Goal: Task Accomplishment & Management: Manage account settings

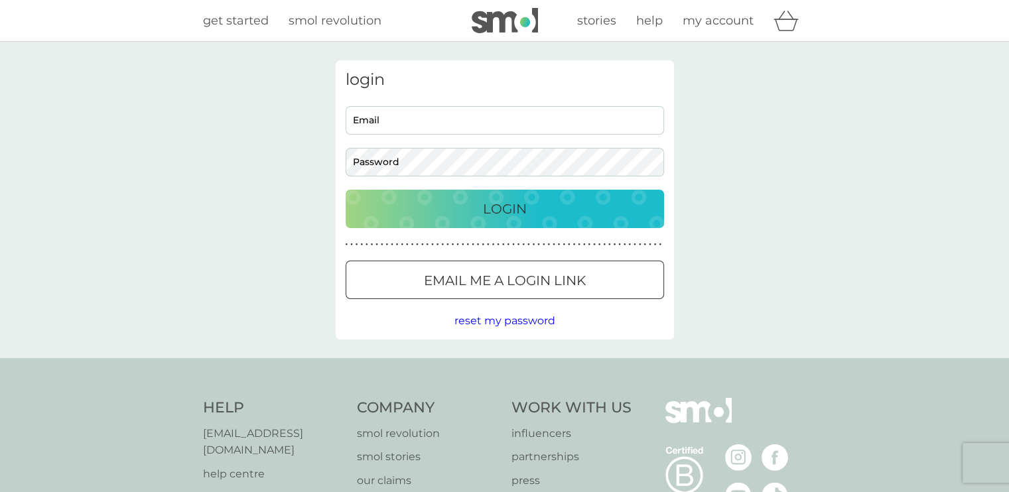
type input "hello_cristina@yahoo.co.uk"
click at [503, 220] on button "Login" at bounding box center [505, 209] width 318 height 38
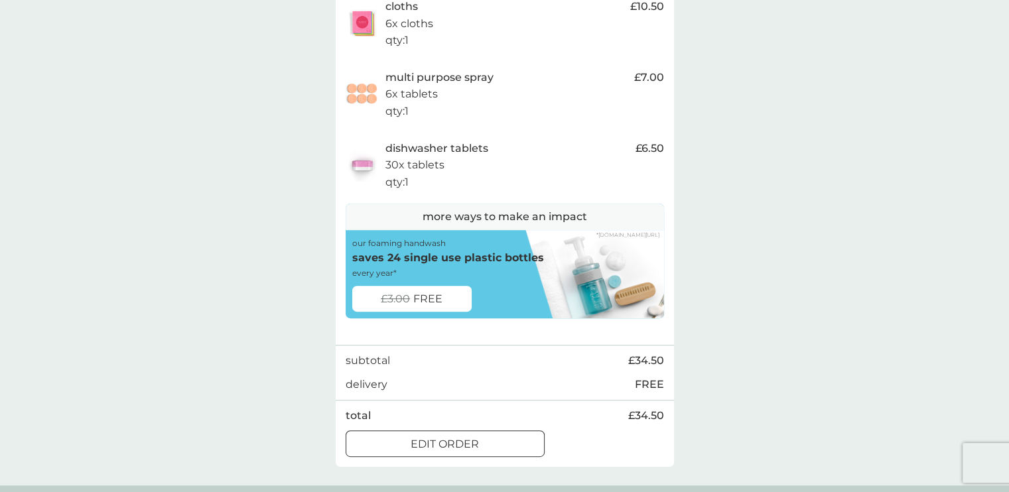
scroll to position [464, 0]
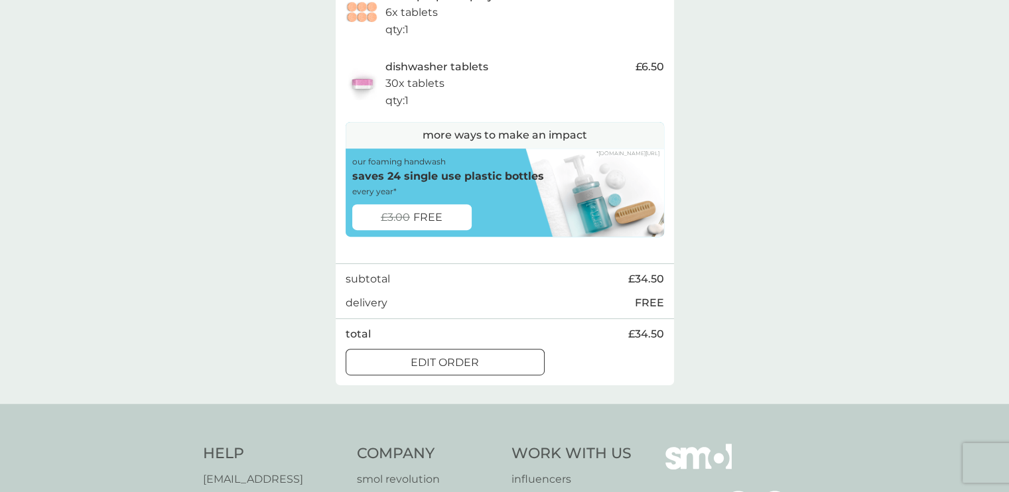
click at [448, 364] on div at bounding box center [445, 362] width 7 height 7
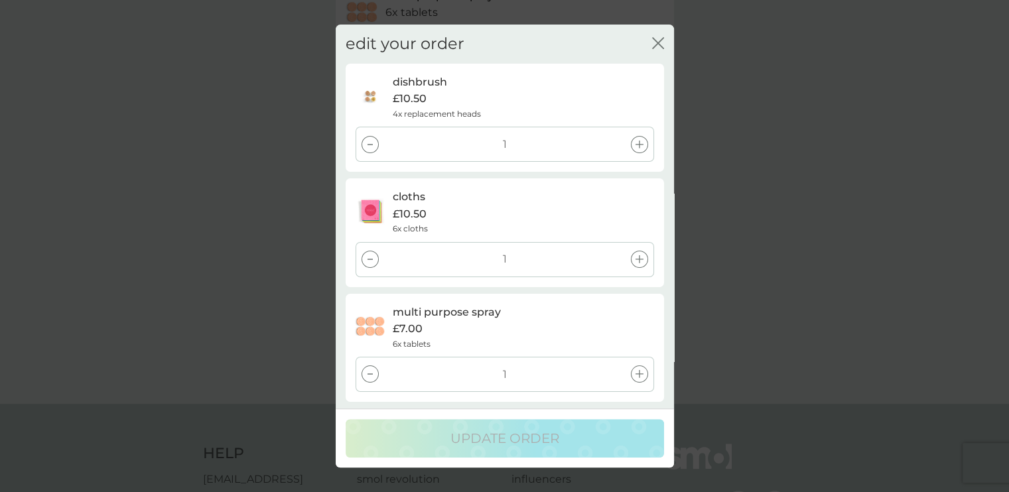
click at [637, 260] on icon at bounding box center [639, 259] width 8 height 8
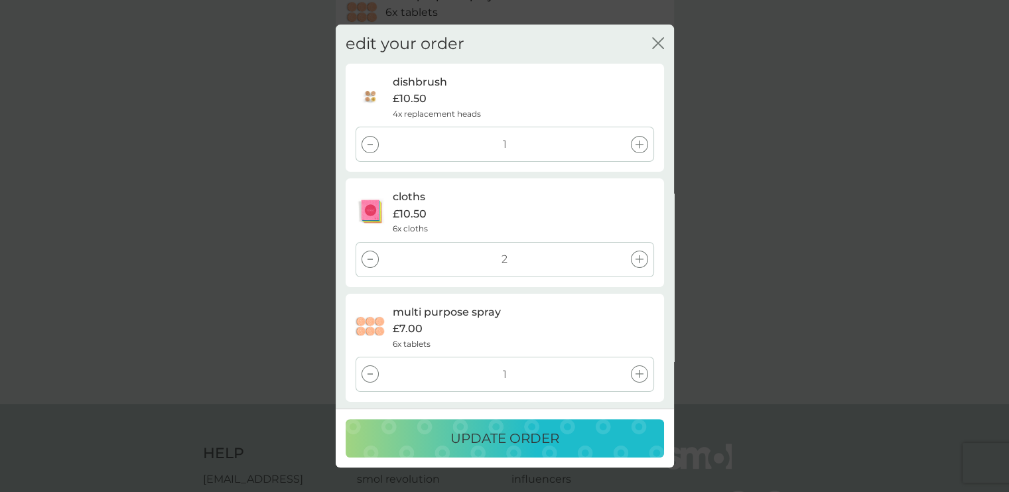
click at [368, 257] on div at bounding box center [370, 259] width 17 height 17
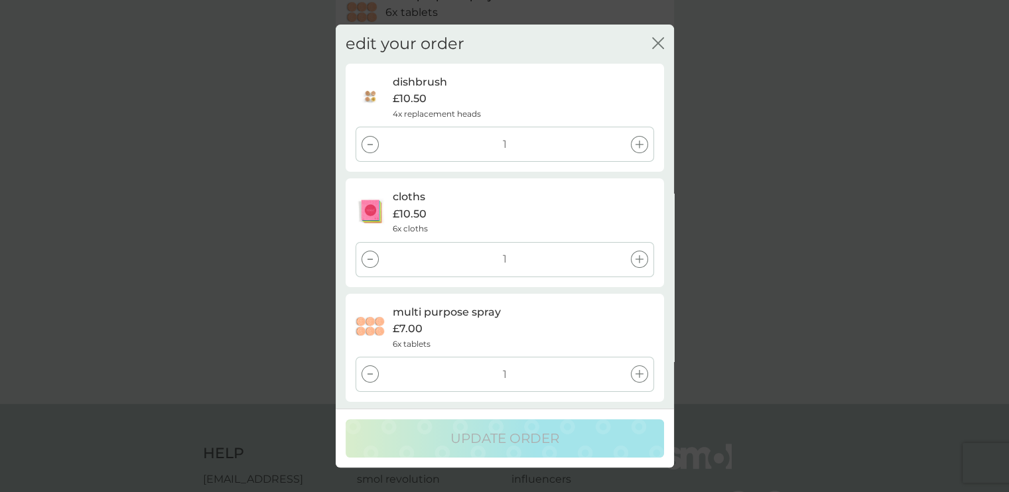
click at [368, 257] on div at bounding box center [370, 259] width 17 height 17
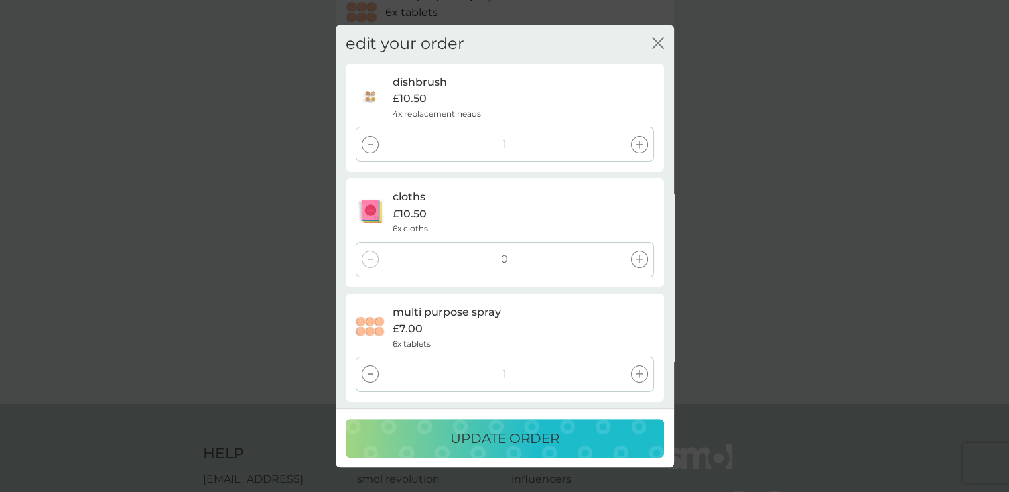
click at [375, 144] on div at bounding box center [370, 144] width 17 height 17
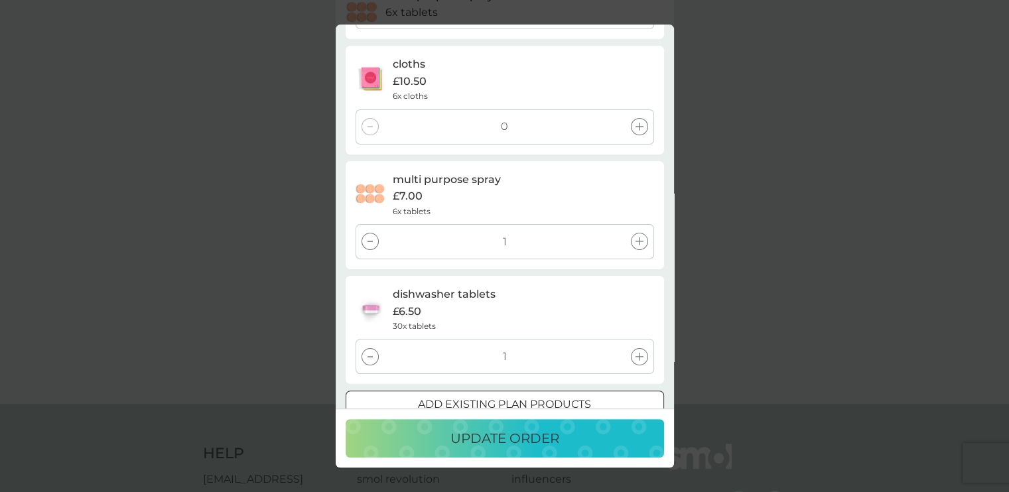
click at [368, 247] on div at bounding box center [370, 241] width 17 height 17
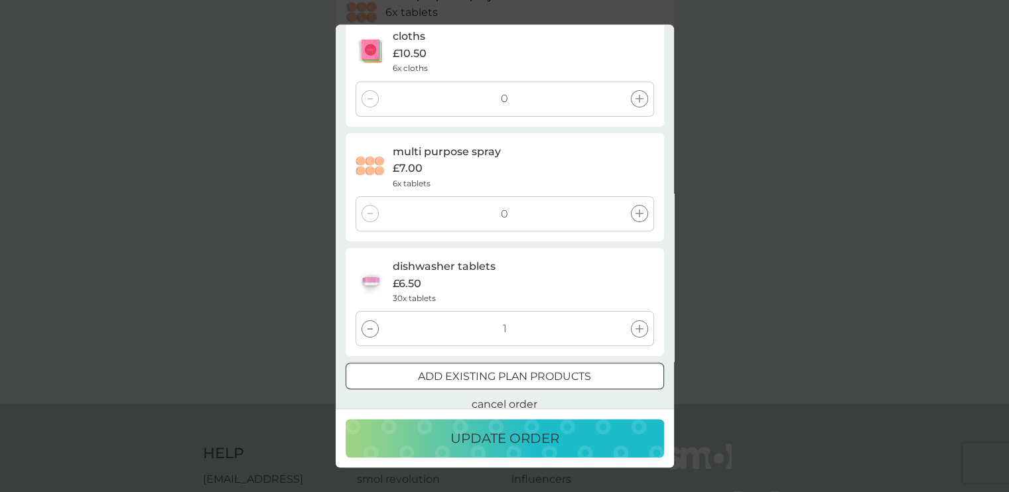
scroll to position [175, 0]
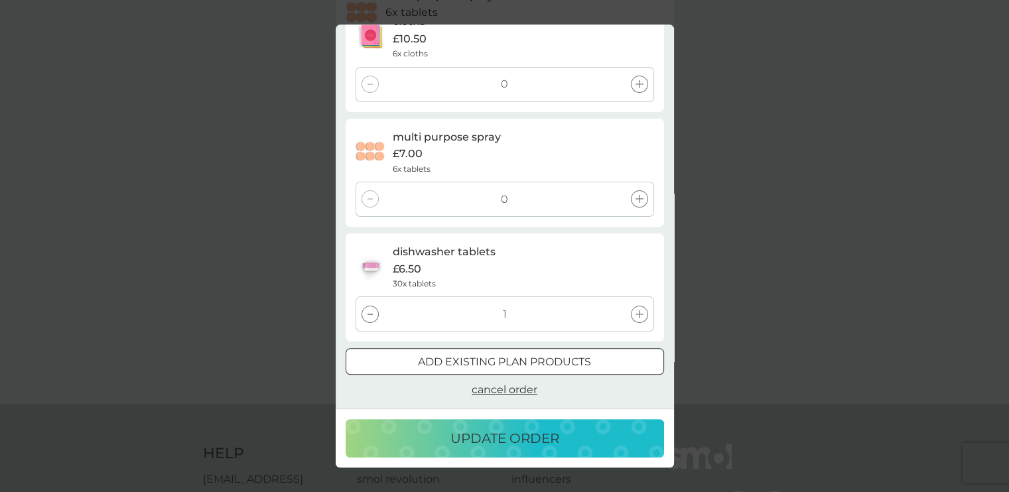
click at [369, 314] on icon at bounding box center [369, 314] width 5 height 1
click at [528, 391] on span "cancel order" at bounding box center [505, 389] width 66 height 13
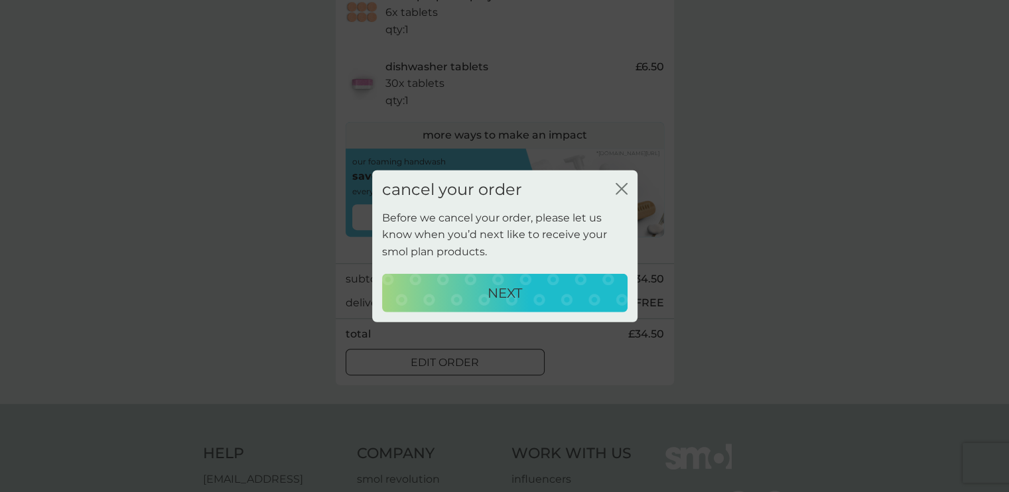
click at [501, 295] on p "NEXT" at bounding box center [505, 292] width 34 height 21
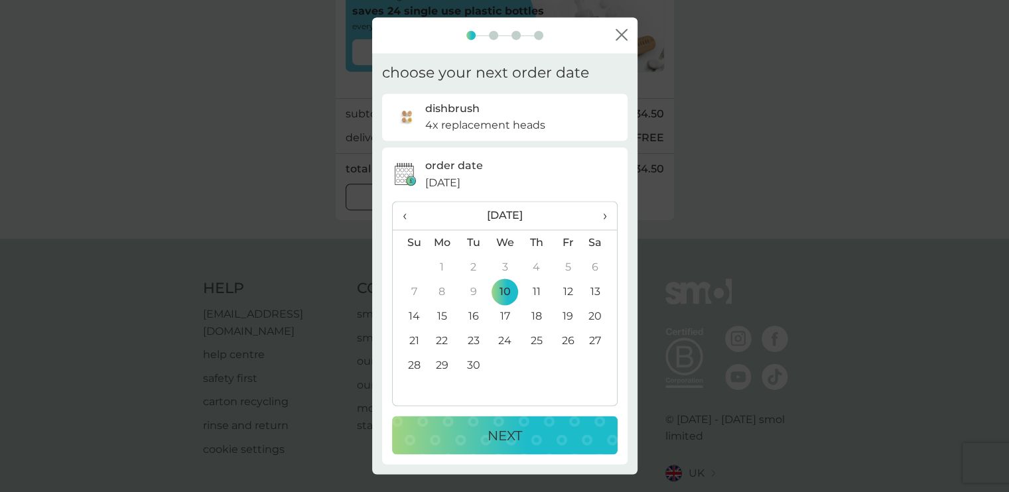
scroll to position [542, 0]
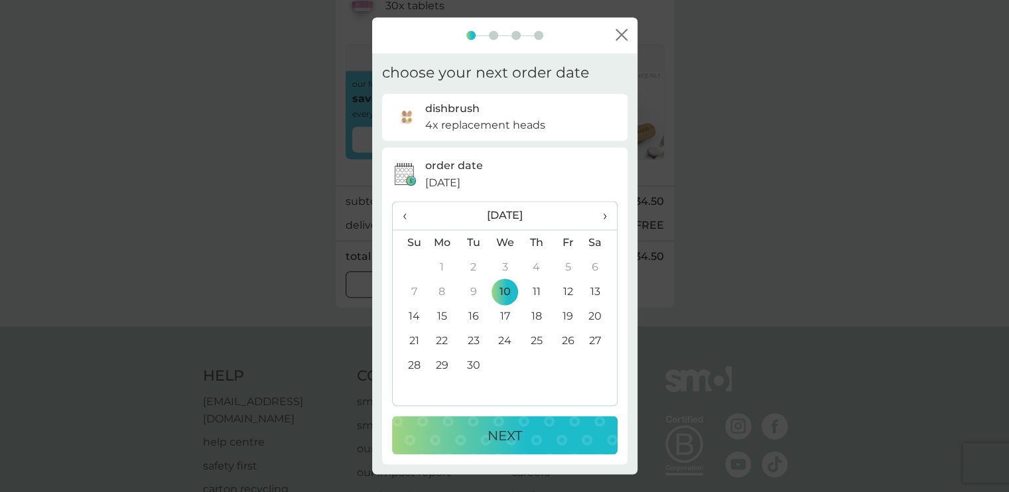
click at [610, 214] on th "›" at bounding box center [599, 216] width 33 height 29
click at [447, 364] on td "24" at bounding box center [443, 366] width 32 height 25
click at [513, 437] on p "NEXT" at bounding box center [505, 435] width 34 height 21
click at [602, 210] on span "›" at bounding box center [599, 216] width 13 height 28
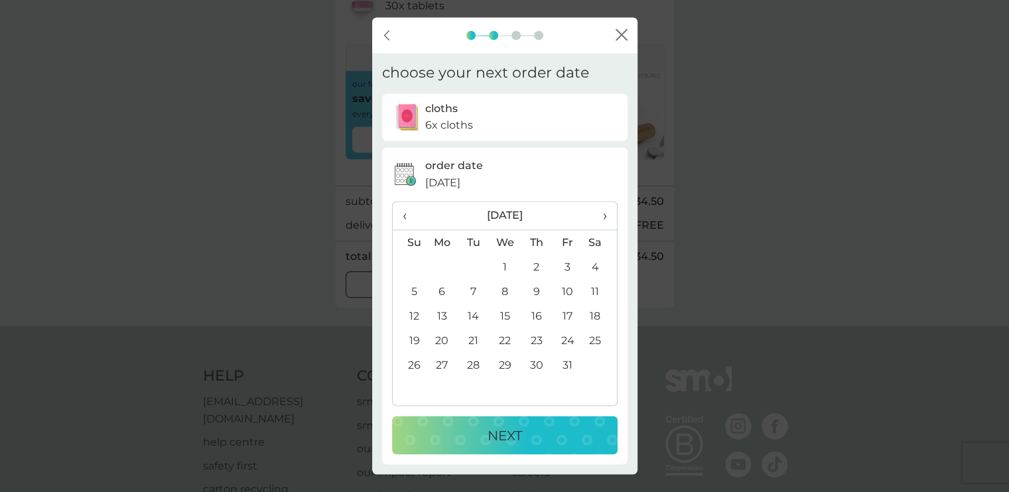
click at [602, 210] on span "›" at bounding box center [599, 216] width 13 height 28
click at [438, 367] on td "24" at bounding box center [443, 366] width 32 height 25
click at [498, 432] on p "NEXT" at bounding box center [505, 435] width 34 height 21
click at [604, 218] on span "›" at bounding box center [599, 216] width 13 height 28
click at [605, 218] on span "›" at bounding box center [599, 216] width 13 height 28
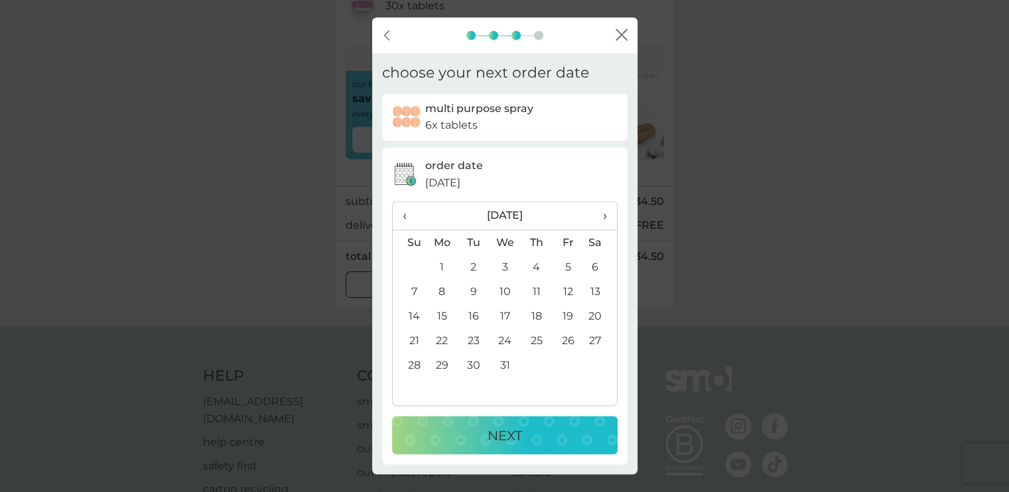
click at [406, 218] on span "‹" at bounding box center [410, 216] width 14 height 28
click at [446, 365] on td "24" at bounding box center [443, 366] width 32 height 25
click at [509, 438] on p "NEXT" at bounding box center [505, 435] width 34 height 21
click at [602, 211] on span "›" at bounding box center [599, 216] width 13 height 28
click at [446, 362] on td "24" at bounding box center [443, 366] width 32 height 25
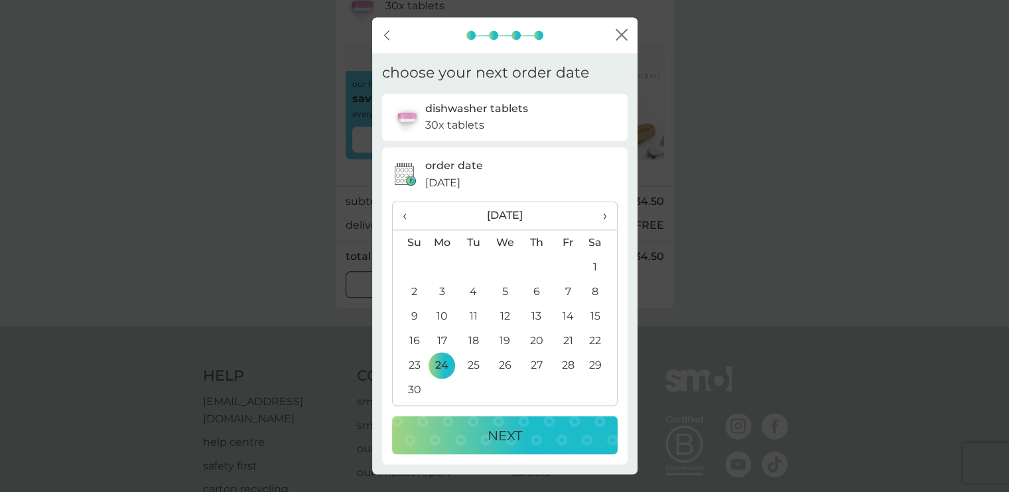
click at [553, 428] on div "NEXT" at bounding box center [504, 435] width 199 height 21
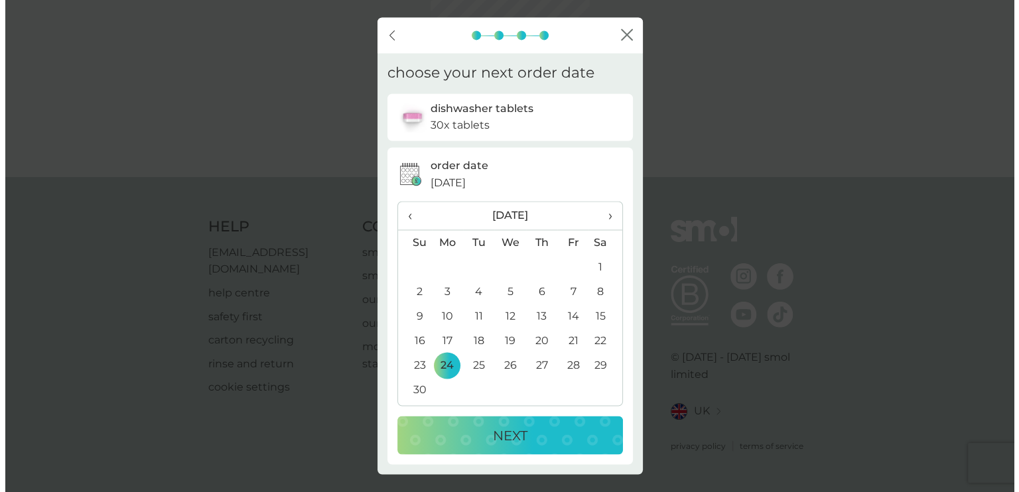
scroll to position [0, 0]
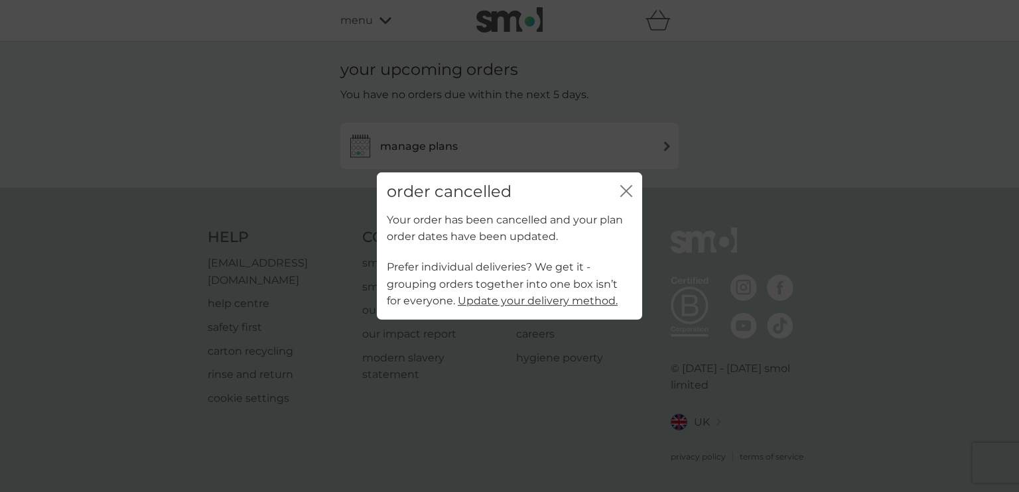
click at [630, 188] on icon "close" at bounding box center [628, 191] width 5 height 11
